Goal: Transaction & Acquisition: Subscribe to service/newsletter

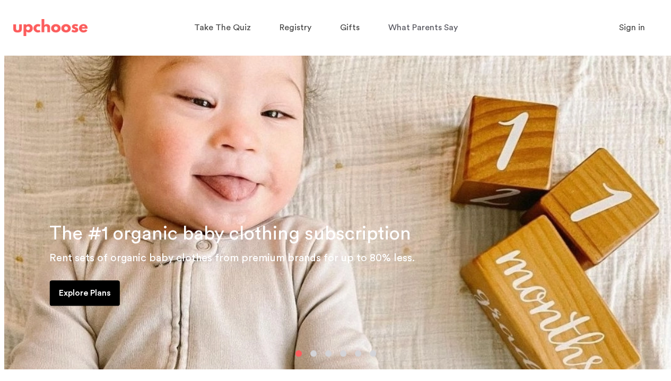
scroll to position [58, 0]
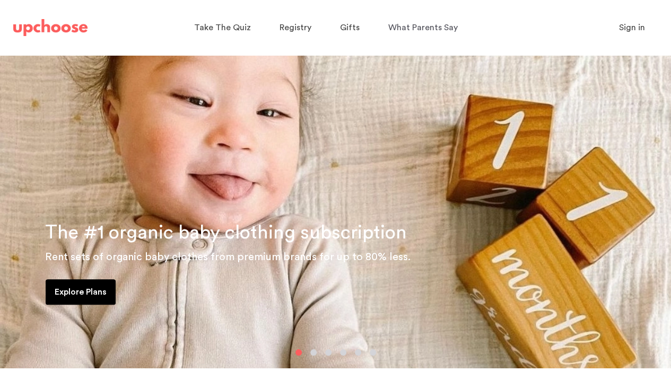
click at [314, 353] on button "button" at bounding box center [313, 353] width 6 height 6
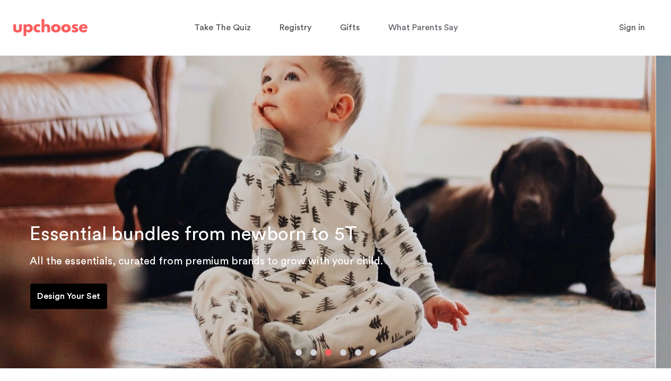
click at [309, 354] on div at bounding box center [335, 353] width 671 height 6
click at [311, 354] on button "button" at bounding box center [313, 353] width 6 height 6
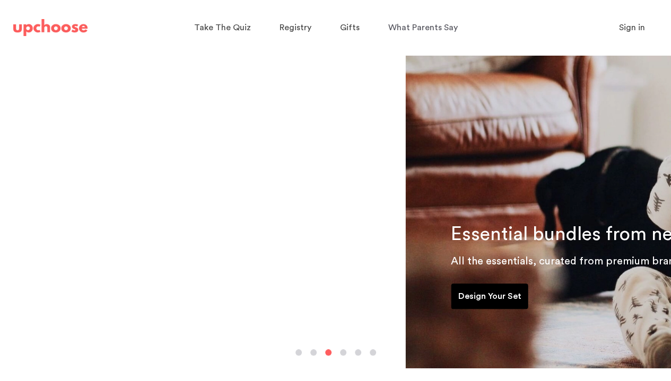
click at [325, 356] on div "Want to fund it with gifts? Receive months of sustainable baby clothing as gift…" at bounding box center [69, 182] width 671 height 371
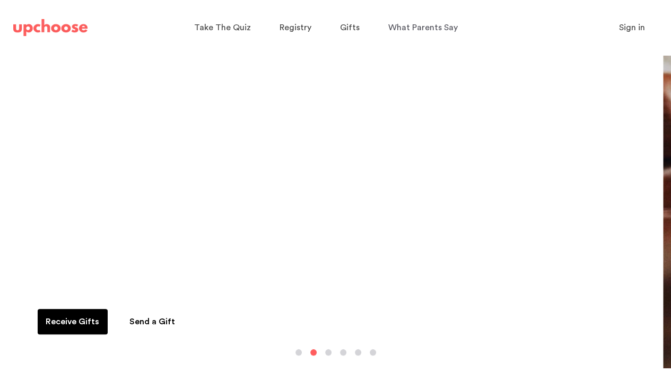
click at [329, 352] on button "button" at bounding box center [328, 353] width 6 height 6
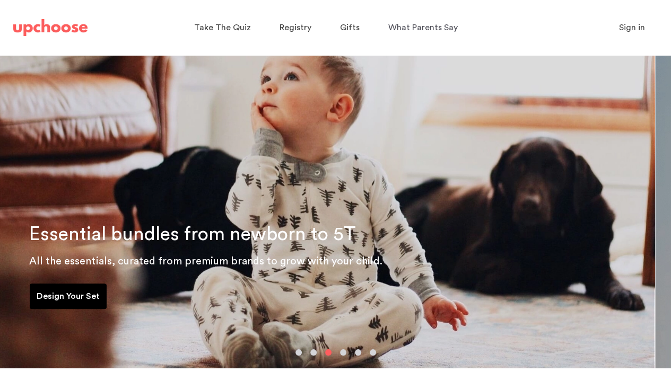
click at [346, 355] on div at bounding box center [335, 353] width 671 height 6
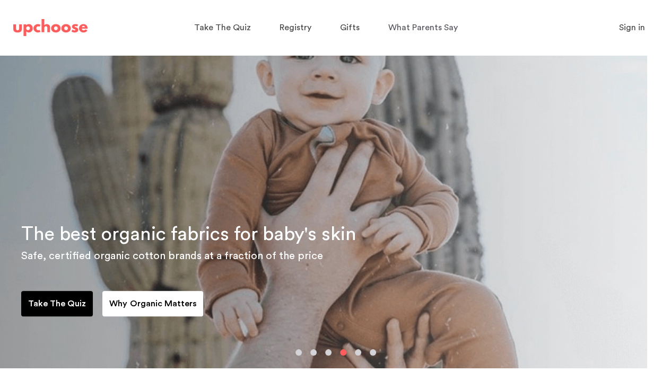
click at [356, 351] on button "button" at bounding box center [358, 353] width 6 height 6
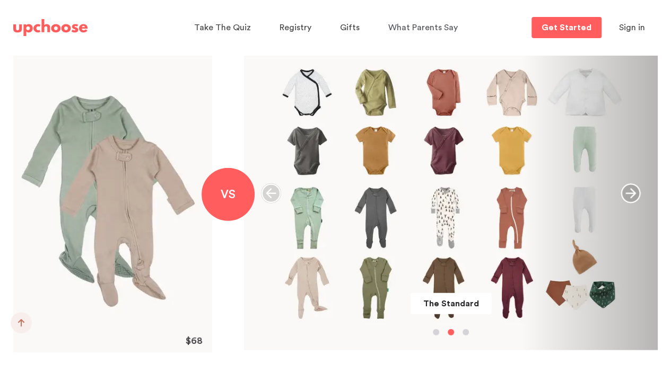
scroll to position [1224, 0]
click at [432, 330] on div at bounding box center [451, 332] width 414 height 6
click at [435, 334] on button "button" at bounding box center [436, 332] width 6 height 6
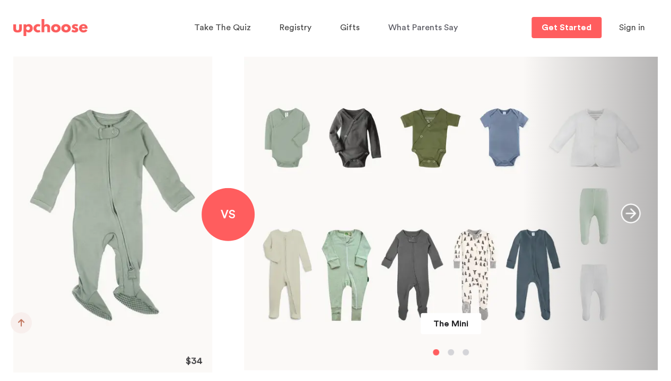
scroll to position [1204, 0]
click at [467, 351] on button "button" at bounding box center [465, 352] width 6 height 6
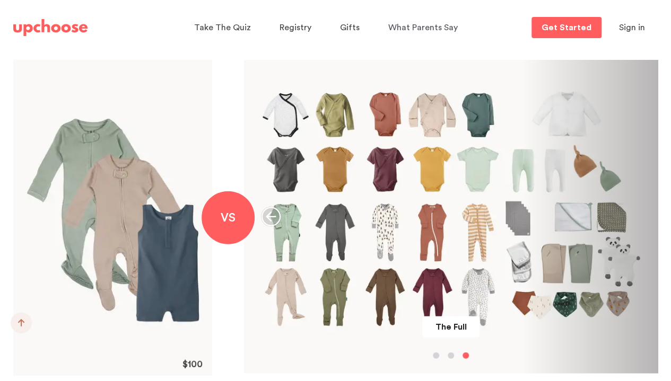
scroll to position [1201, 0]
click at [450, 354] on button "button" at bounding box center [451, 355] width 6 height 6
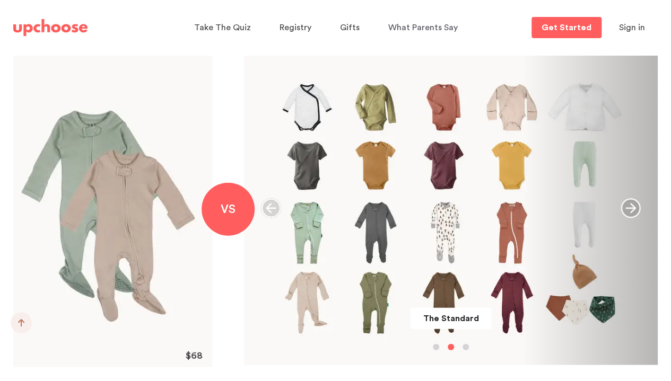
scroll to position [1212, 0]
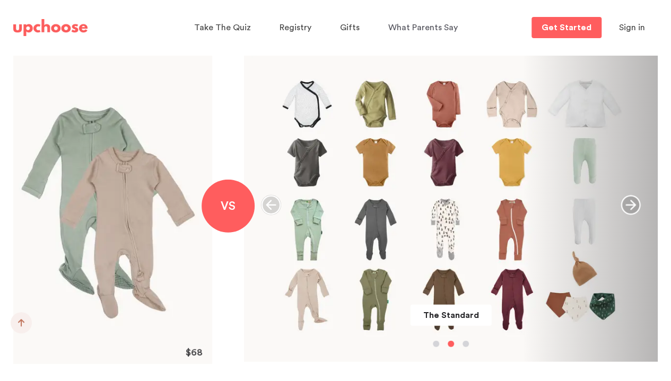
click at [435, 347] on div "The Standard" at bounding box center [450, 205] width 414 height 314
click at [436, 342] on button "button" at bounding box center [436, 344] width 6 height 6
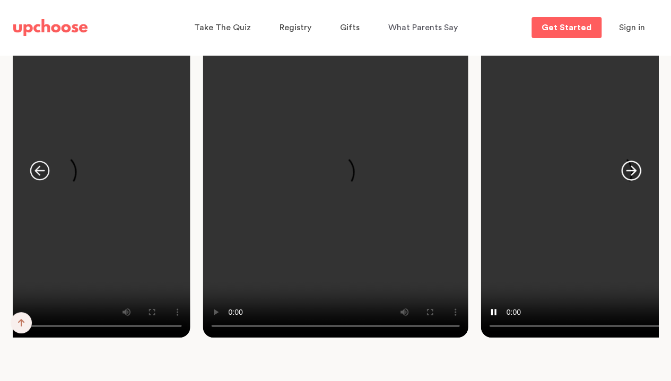
scroll to position [1859, 0]
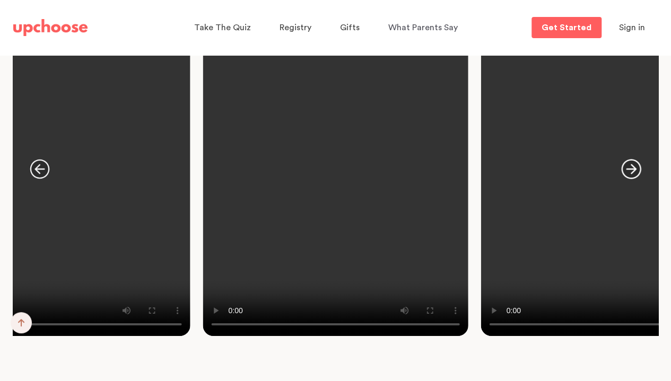
click at [638, 169] on icon "button" at bounding box center [631, 169] width 20 height 20
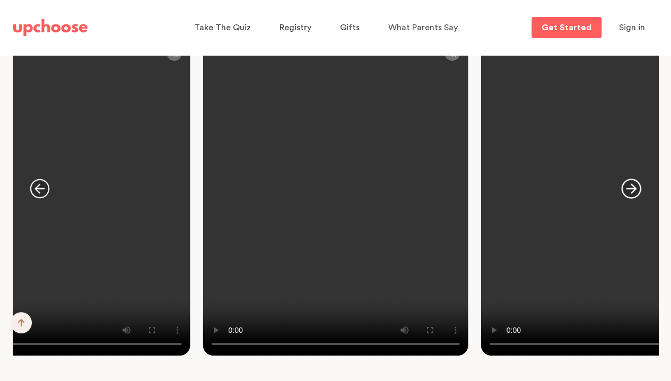
scroll to position [1839, 0]
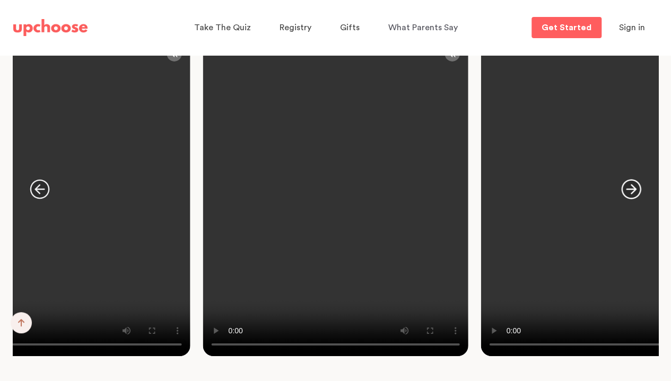
click at [631, 191] on icon "button" at bounding box center [631, 189] width 20 height 20
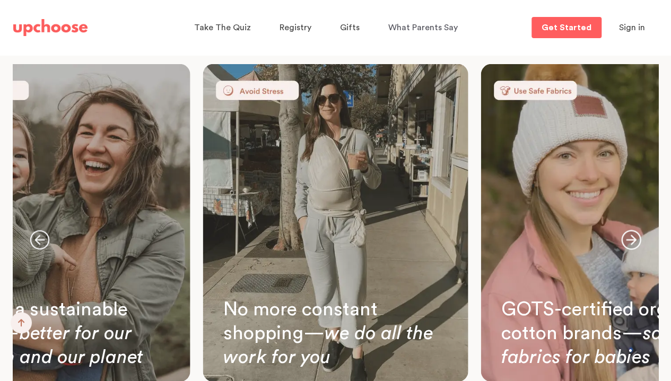
scroll to position [3157, 0]
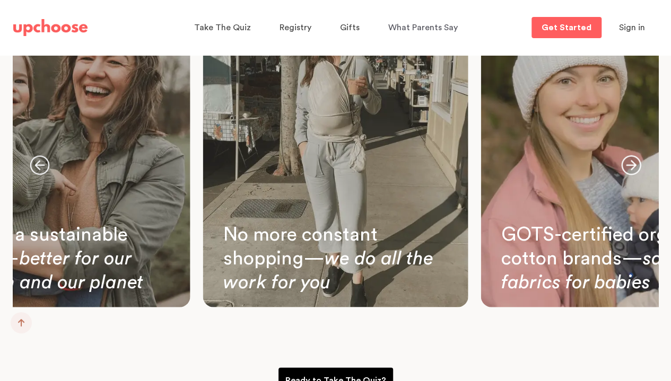
click at [630, 164] on icon "button" at bounding box center [631, 165] width 20 height 20
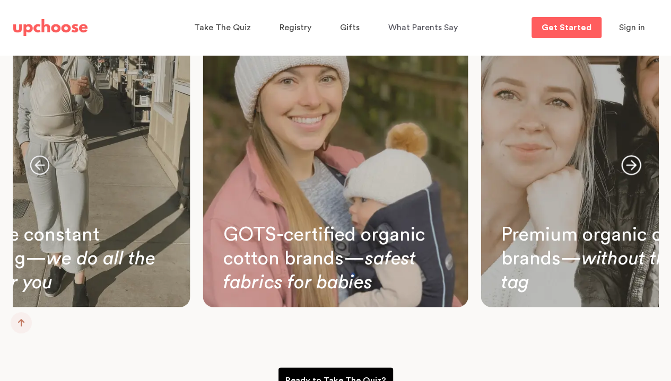
click at [630, 164] on icon "button" at bounding box center [631, 165] width 20 height 20
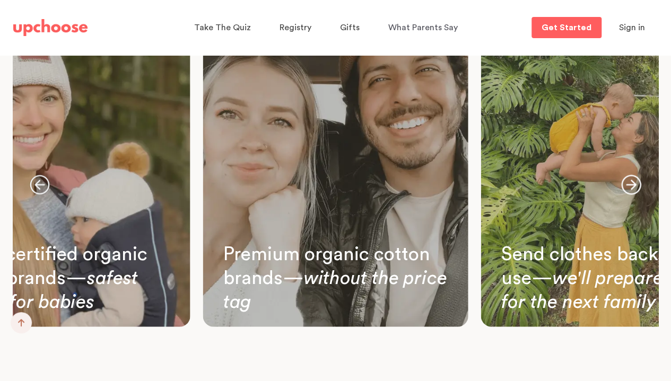
scroll to position [3138, 0]
click at [636, 188] on icon "button" at bounding box center [631, 184] width 20 height 20
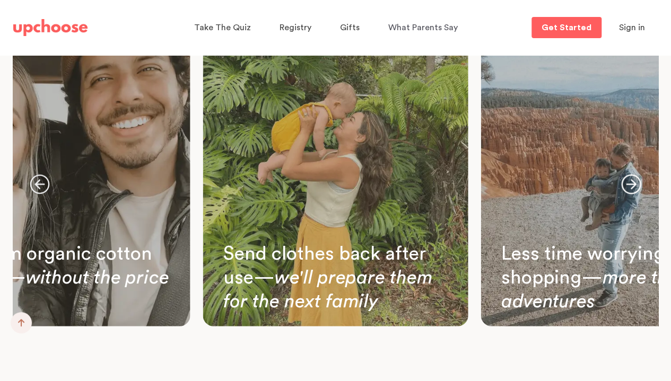
click at [636, 188] on icon "button" at bounding box center [631, 184] width 20 height 20
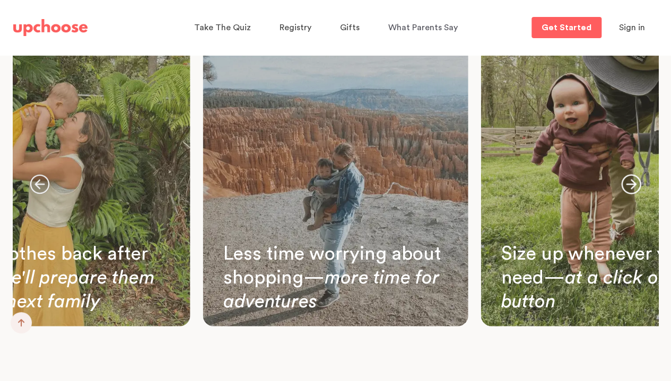
click at [636, 188] on icon "button" at bounding box center [631, 184] width 20 height 20
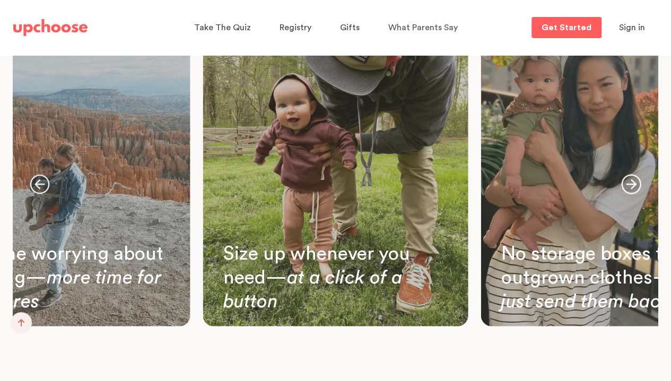
click at [636, 188] on icon "button" at bounding box center [631, 184] width 20 height 20
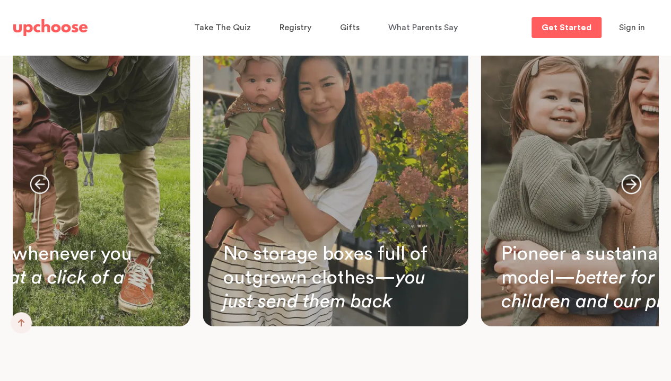
click at [636, 188] on icon "button" at bounding box center [631, 184] width 20 height 20
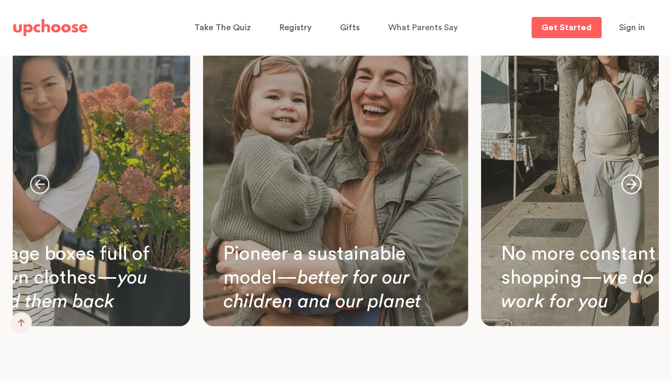
click at [636, 188] on icon "button" at bounding box center [631, 184] width 20 height 20
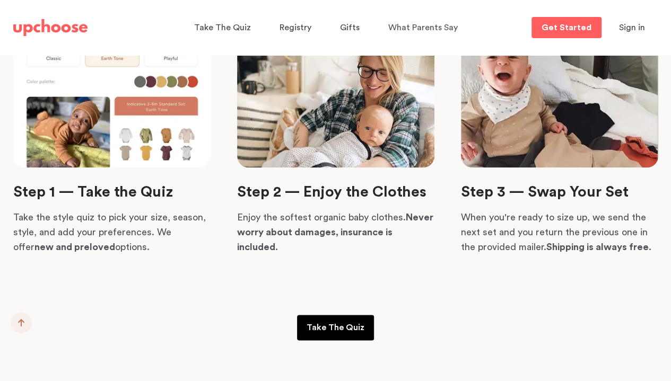
scroll to position [2489, 0]
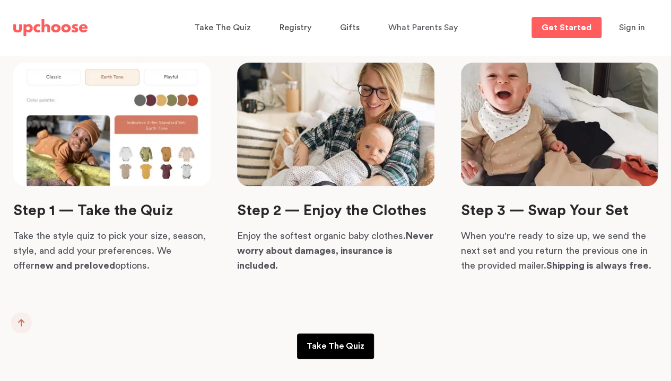
click at [338, 354] on link "Take The Quiz" at bounding box center [335, 346] width 77 height 25
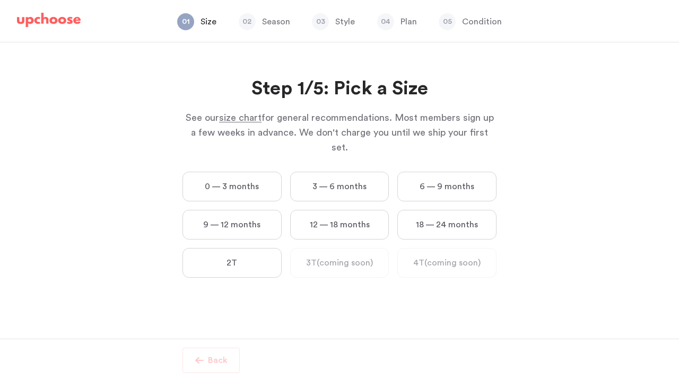
click at [321, 217] on label "12 — 18 months" at bounding box center [339, 225] width 99 height 30
click at [0, 0] on months "12 — 18 months" at bounding box center [0, 0] width 0 height 0
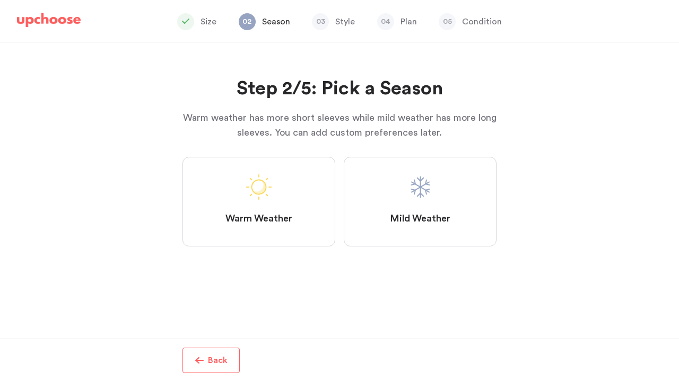
click at [288, 203] on label "Warm Weather" at bounding box center [258, 202] width 153 height 90
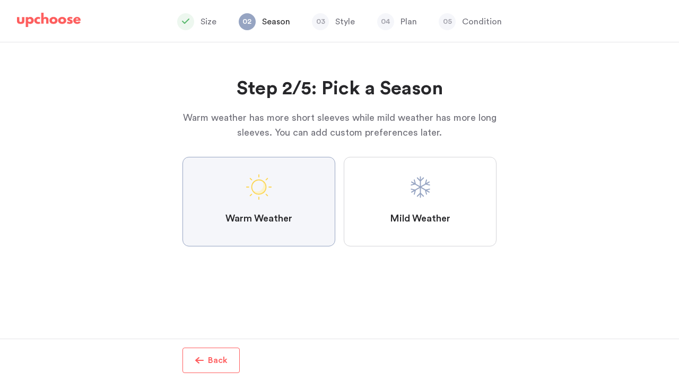
click at [0, 0] on Weather "Warm Weather" at bounding box center [0, 0] width 0 height 0
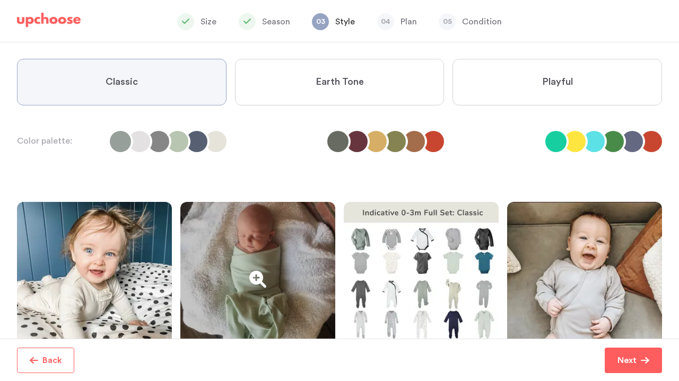
scroll to position [83, 0]
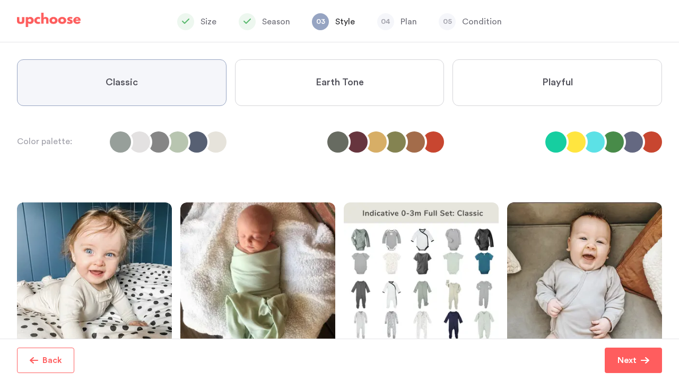
click at [309, 84] on label "Earth Tone" at bounding box center [339, 82] width 209 height 47
click at [0, 0] on Tone "Earth Tone" at bounding box center [0, 0] width 0 height 0
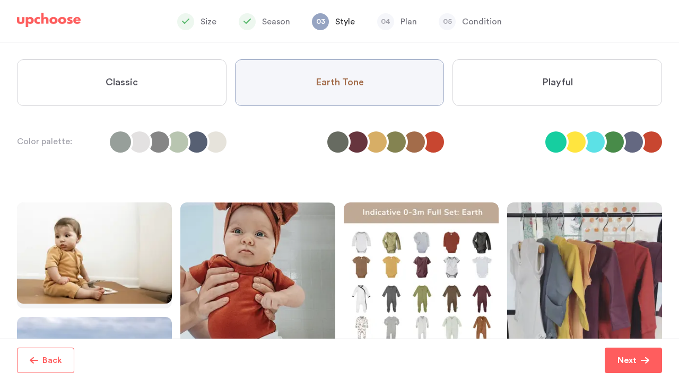
click at [155, 91] on label "Classic" at bounding box center [121, 82] width 209 height 47
click at [0, 0] on input "Classic" at bounding box center [0, 0] width 0 height 0
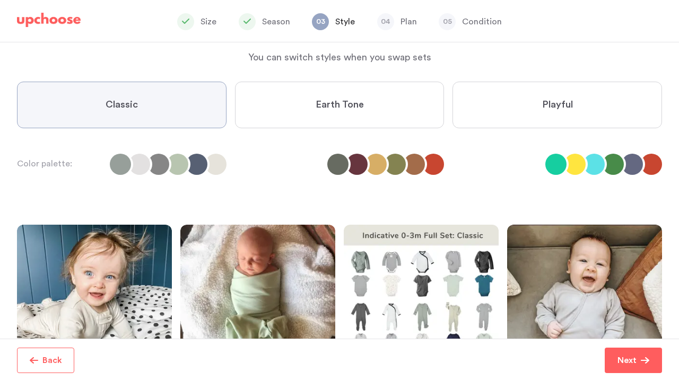
scroll to position [53, 0]
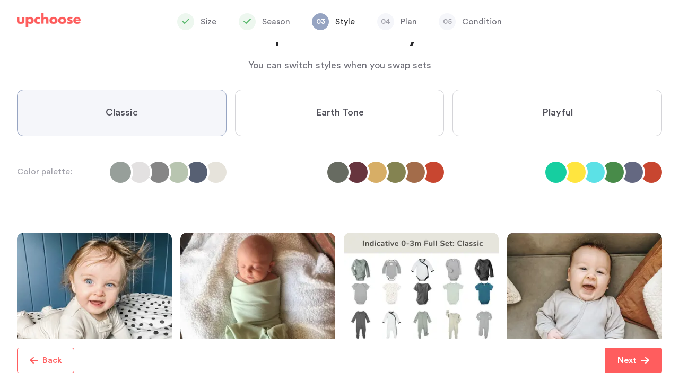
click at [291, 115] on label "Earth Tone" at bounding box center [339, 113] width 209 height 47
click at [0, 0] on Tone "Earth Tone" at bounding box center [0, 0] width 0 height 0
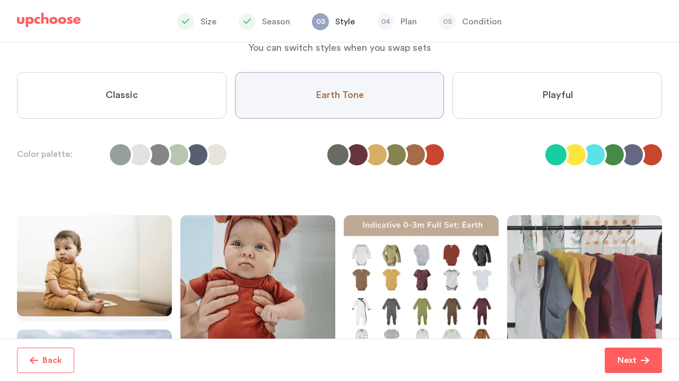
scroll to position [50, 0]
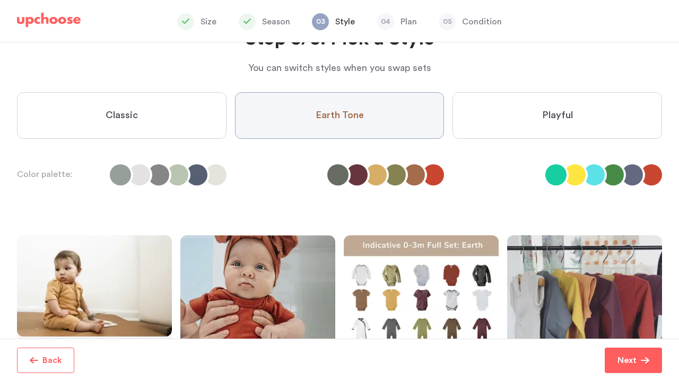
click at [581, 117] on label "Playful" at bounding box center [556, 115] width 209 height 47
click at [0, 0] on input "Playful" at bounding box center [0, 0] width 0 height 0
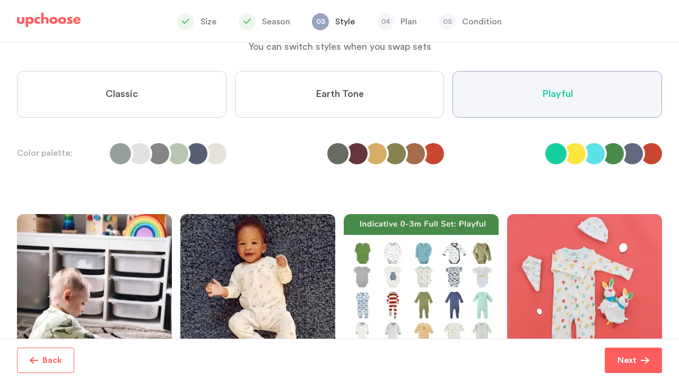
scroll to position [2, 0]
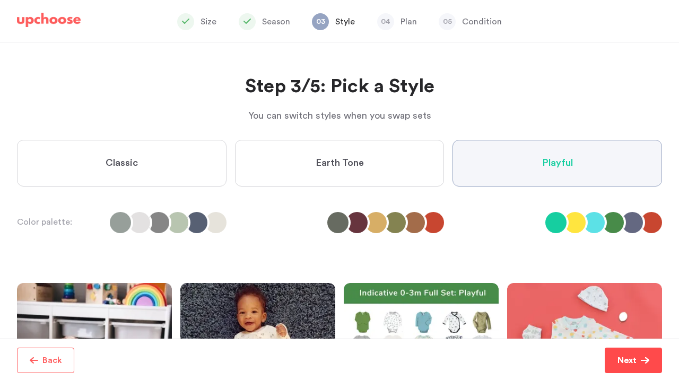
click at [628, 357] on p "Next" at bounding box center [626, 360] width 19 height 13
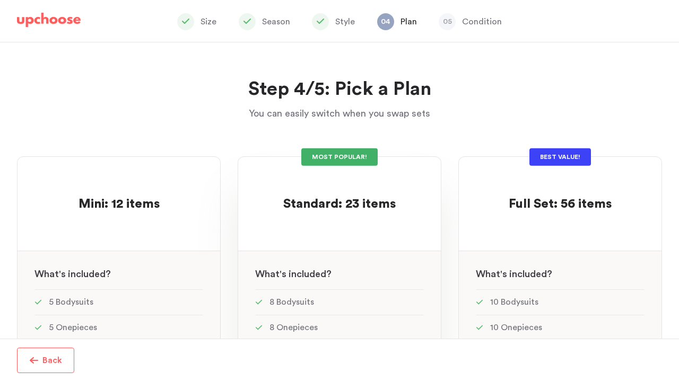
click at [356, 222] on div at bounding box center [339, 223] width 169 height 21
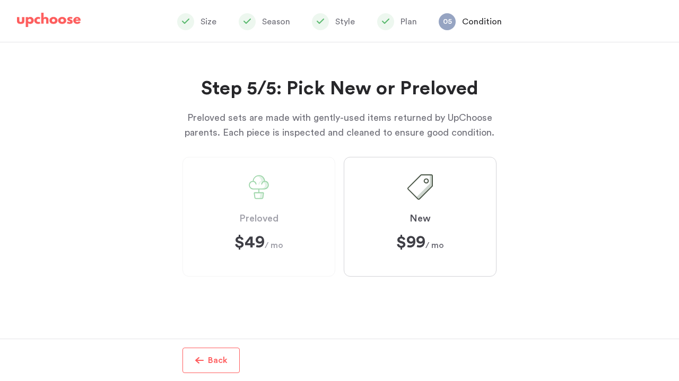
click at [249, 232] on label "Preloved $49 $49 / mo" at bounding box center [258, 217] width 153 height 120
click at [281, 206] on label "Preloved $49 $49 / mo" at bounding box center [258, 217] width 153 height 120
click at [222, 360] on p "Back" at bounding box center [218, 360] width 20 height 13
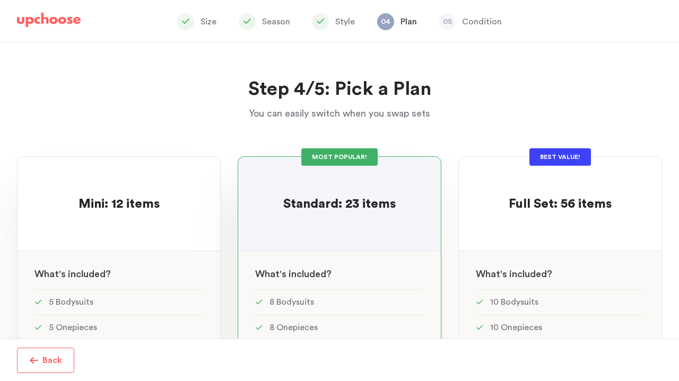
click at [152, 249] on div "Mini: 12 items Mini: 12 items See w W hat's included ? 5 Bodysuits 5 Onepieces …" at bounding box center [119, 368] width 204 height 425
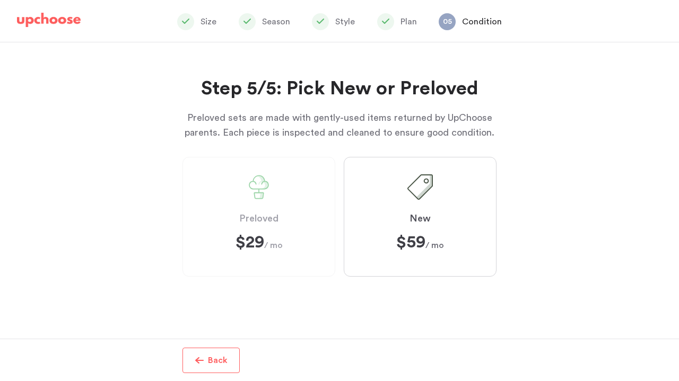
click at [283, 233] on label "Preloved $29 $29 / mo" at bounding box center [258, 217] width 153 height 120
click at [213, 365] on p "Back" at bounding box center [218, 360] width 20 height 13
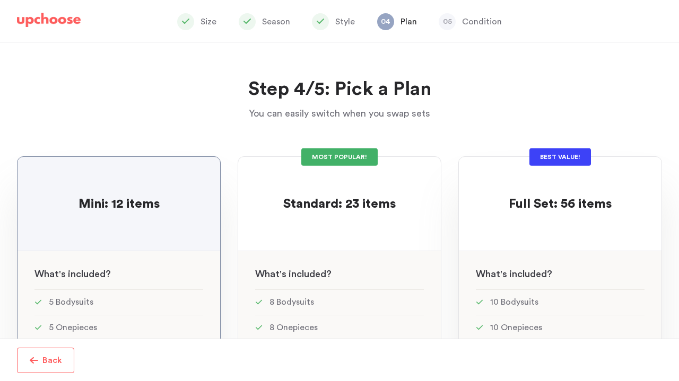
click at [568, 232] on div at bounding box center [560, 223] width 169 height 21
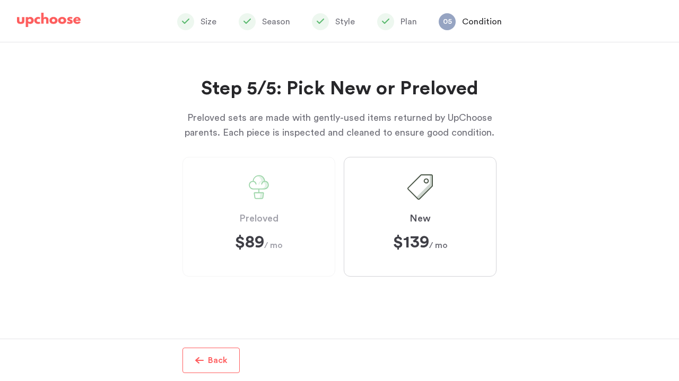
click at [267, 206] on label "Preloved $89 $89 / mo" at bounding box center [258, 217] width 153 height 120
click at [227, 355] on button "Back" at bounding box center [210, 360] width 57 height 25
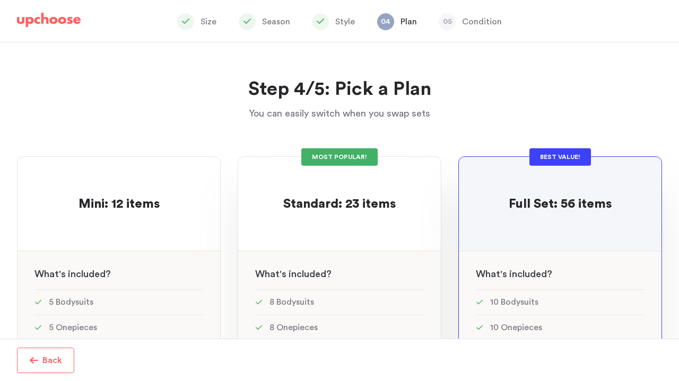
scroll to position [57, 0]
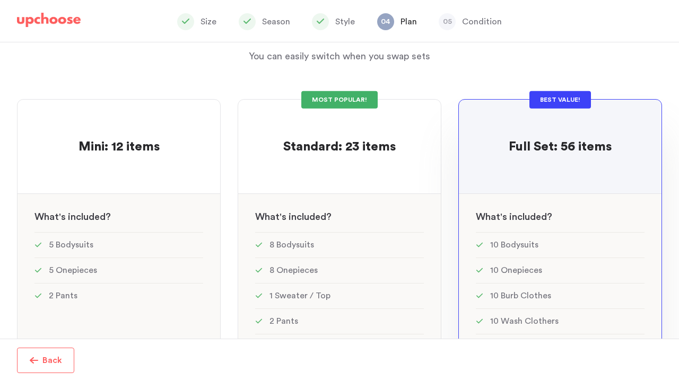
click at [65, 354] on button "Back" at bounding box center [45, 360] width 57 height 25
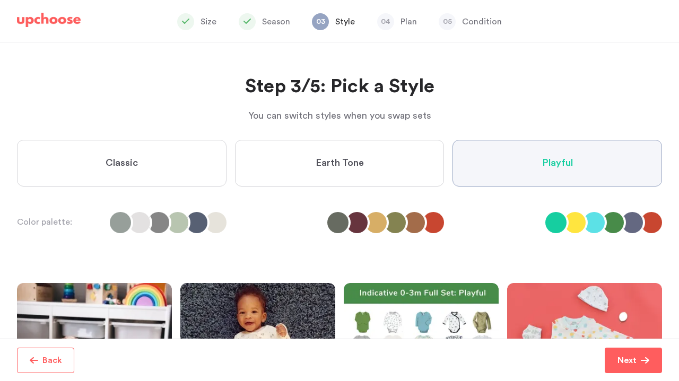
click at [306, 172] on label "Earth Tone" at bounding box center [339, 163] width 209 height 47
click at [0, 0] on Tone "Earth Tone" at bounding box center [0, 0] width 0 height 0
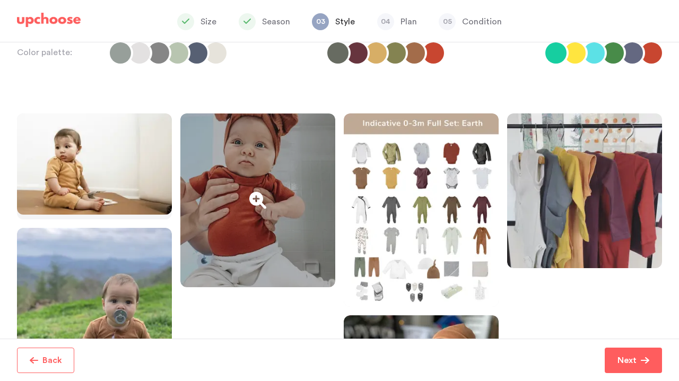
scroll to position [318, 0]
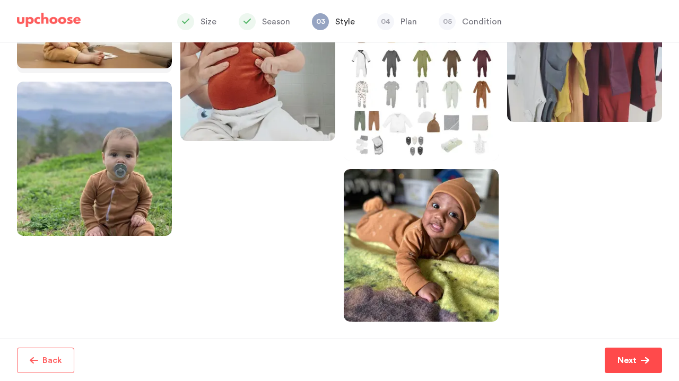
click at [651, 373] on button "Next" at bounding box center [633, 360] width 57 height 25
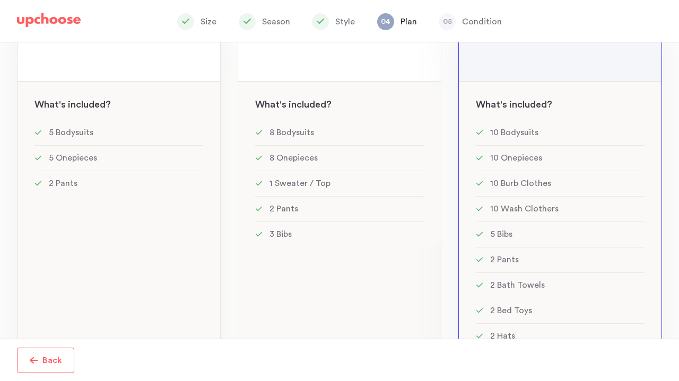
scroll to position [277, 0]
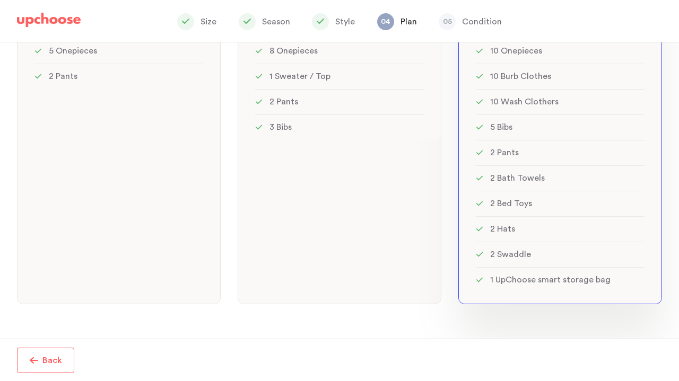
click at [508, 165] on li "2 Bath Towels" at bounding box center [560, 177] width 169 height 25
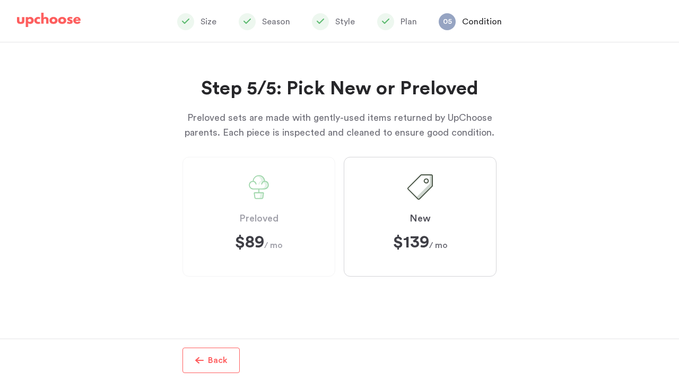
click at [214, 353] on button "Back" at bounding box center [210, 360] width 57 height 25
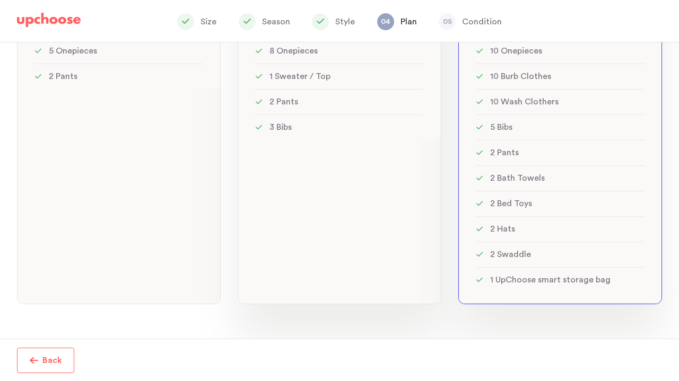
click at [291, 191] on div "MOST POPULAR! Standard: 23 items Standard: 23 items See w W hat's included ? 8 …" at bounding box center [340, 92] width 204 height 425
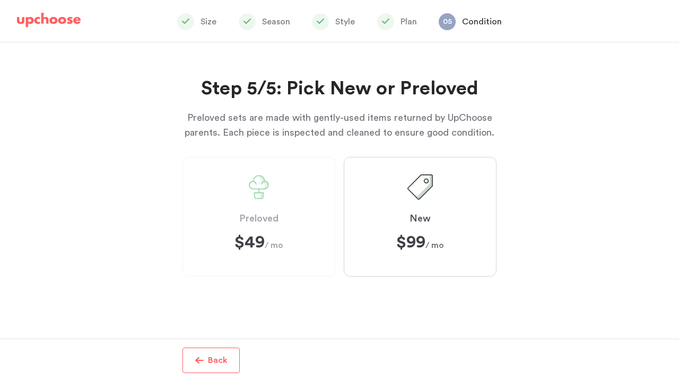
click at [214, 346] on div "More info Back Finish Next: Delivery Next: Delivery" at bounding box center [339, 360] width 670 height 42
click at [213, 356] on p "Back" at bounding box center [218, 360] width 20 height 13
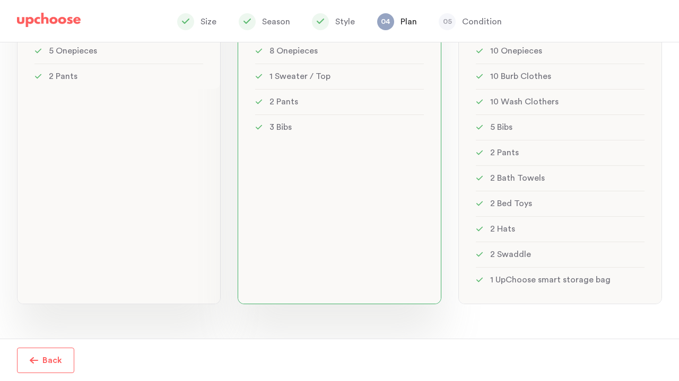
click at [147, 192] on div "Mini: 12 items Mini: 12 items See w W hat's included ? 5 Bodysuits 5 Onepieces …" at bounding box center [119, 92] width 204 height 425
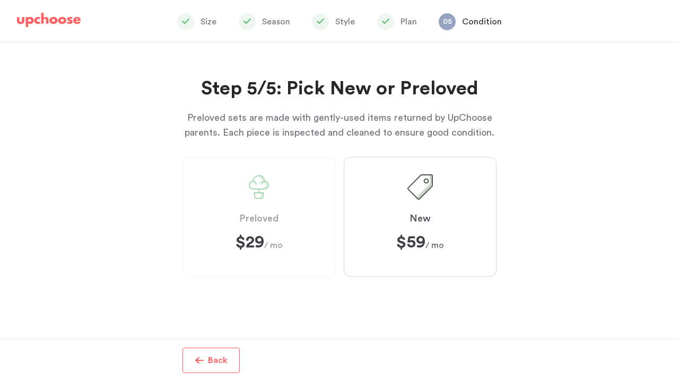
click at [220, 348] on button "Back" at bounding box center [210, 360] width 57 height 25
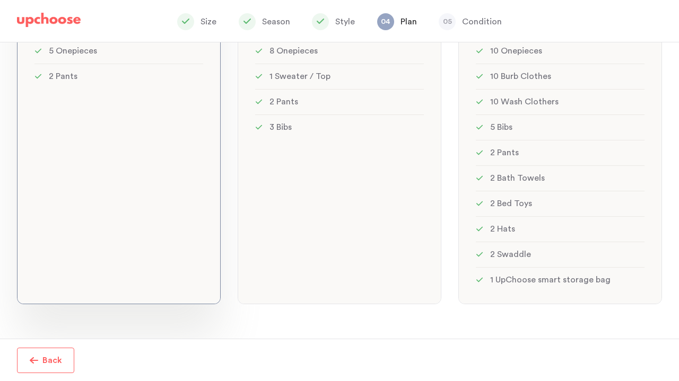
click at [47, 360] on p "Back" at bounding box center [52, 360] width 20 height 13
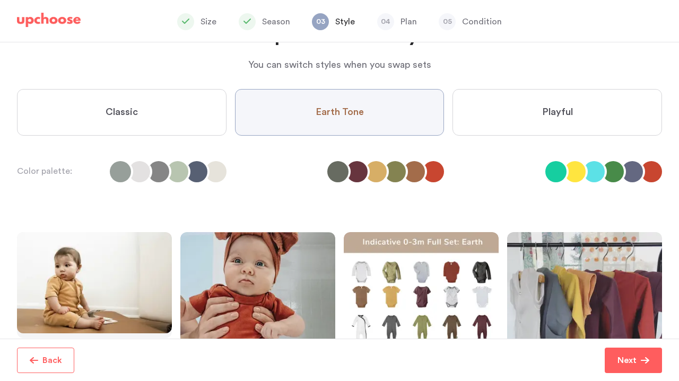
scroll to position [50, 0]
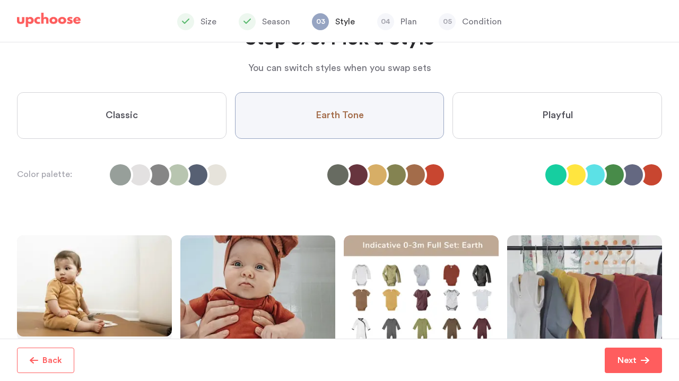
click at [137, 97] on label "Classic" at bounding box center [121, 115] width 209 height 47
click at [0, 0] on input "Classic" at bounding box center [0, 0] width 0 height 0
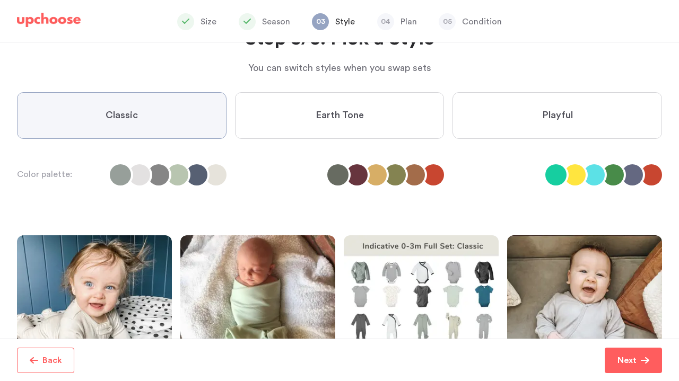
scroll to position [359, 0]
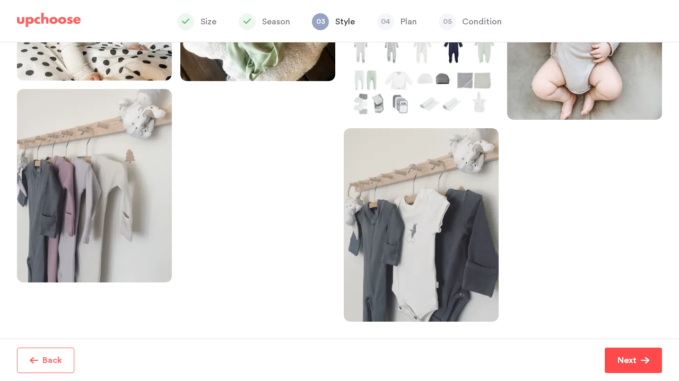
click at [629, 354] on button "Next" at bounding box center [633, 360] width 57 height 25
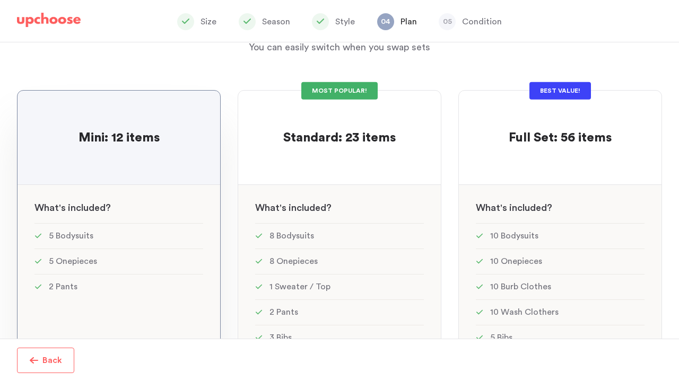
scroll to position [67, 0]
click at [153, 186] on div "See w W hat's included ?" at bounding box center [119, 204] width 203 height 38
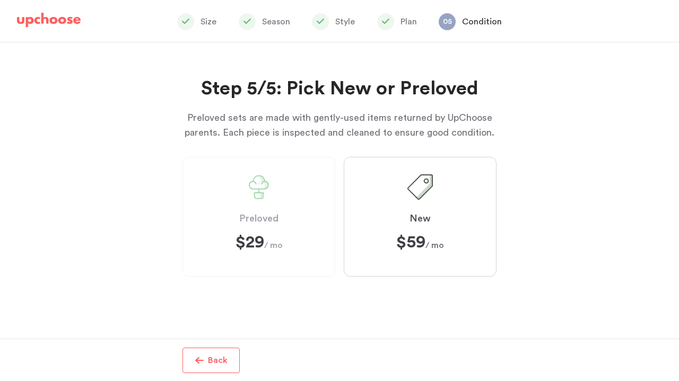
scroll to position [164, 0]
